Goal: Information Seeking & Learning: Learn about a topic

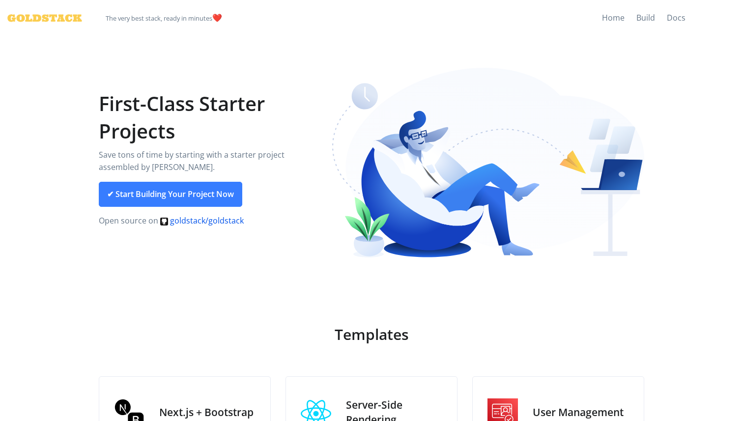
click at [210, 223] on link "goldstack/goldstack" at bounding box center [201, 220] width 83 height 11
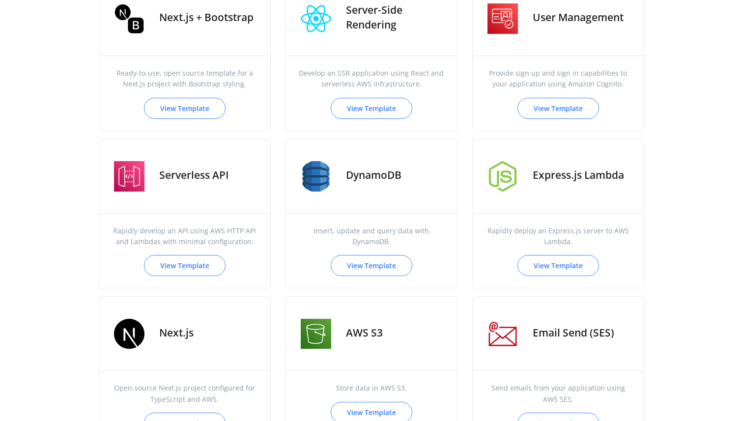
scroll to position [287, 0]
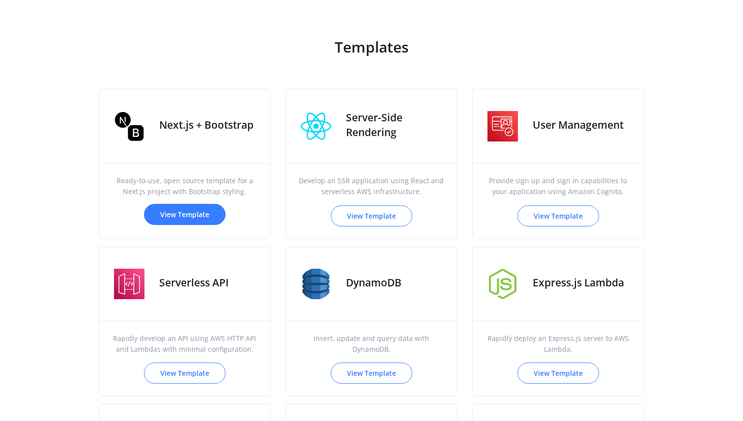
click at [197, 220] on link "View Template" at bounding box center [185, 214] width 82 height 21
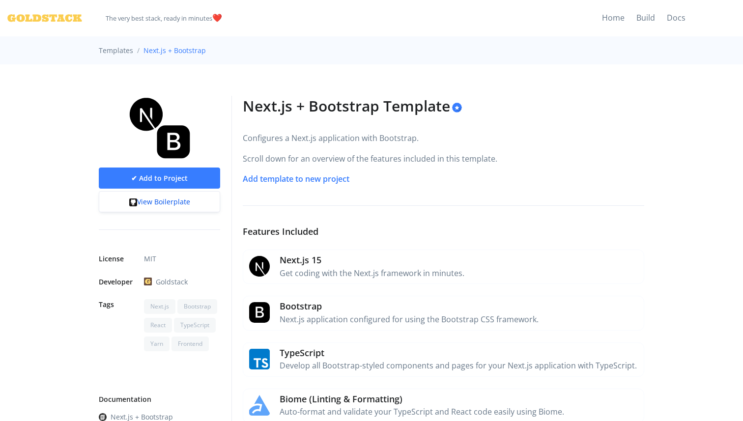
click at [174, 203] on link "View Boilerplate" at bounding box center [159, 201] width 121 height 21
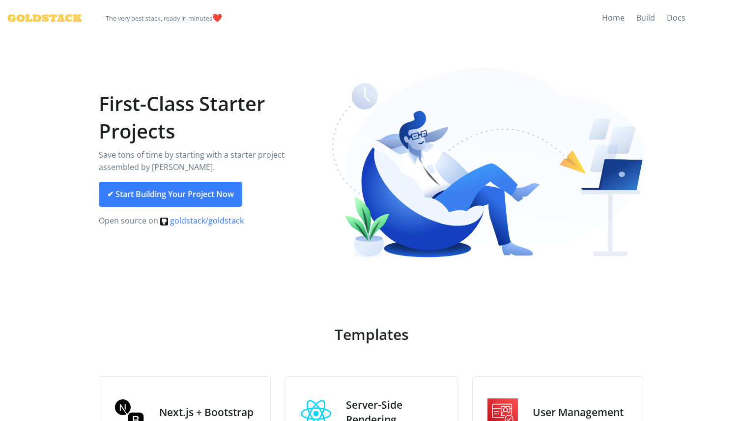
scroll to position [287, 0]
